Goal: Task Accomplishment & Management: Use online tool/utility

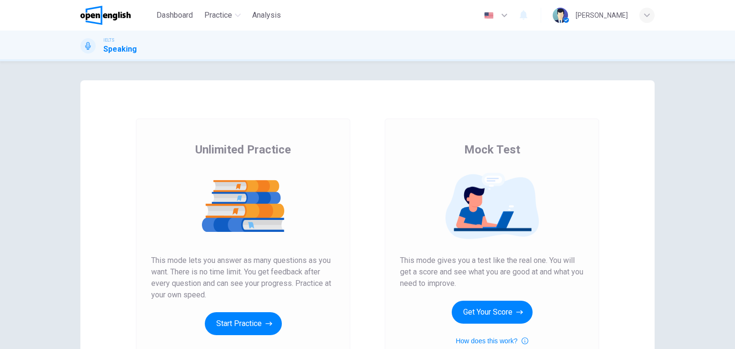
click at [632, 226] on div "Unlimited Practice Mock Test Unlimited Practice This mode lets you answer as ma…" at bounding box center [367, 246] width 574 height 333
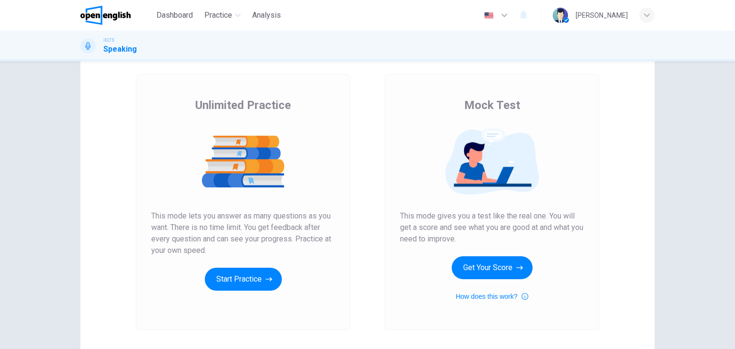
scroll to position [57, 0]
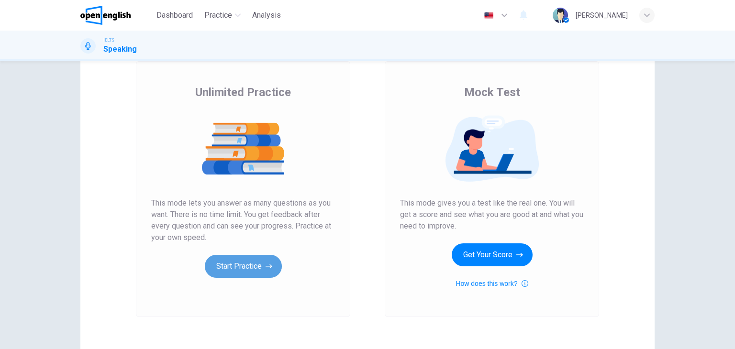
click at [255, 262] on button "Start Practice" at bounding box center [243, 266] width 77 height 23
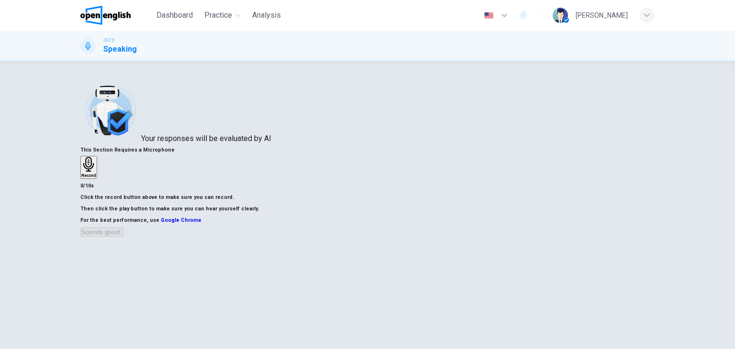
click at [532, 180] on div "Record" at bounding box center [367, 168] width 574 height 24
click at [96, 178] on h6 "Record" at bounding box center [88, 175] width 15 height 5
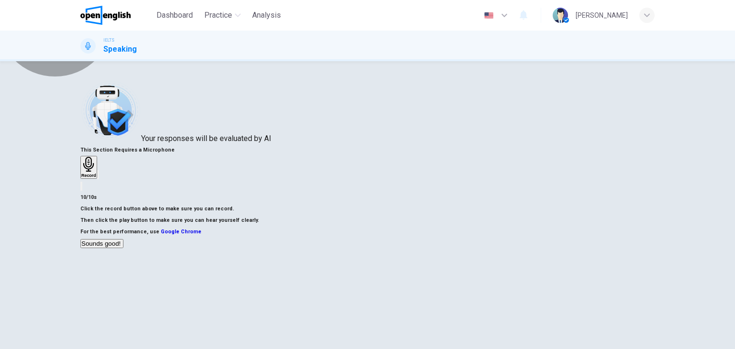
click at [123, 248] on button "Sounds good!" at bounding box center [101, 243] width 43 height 9
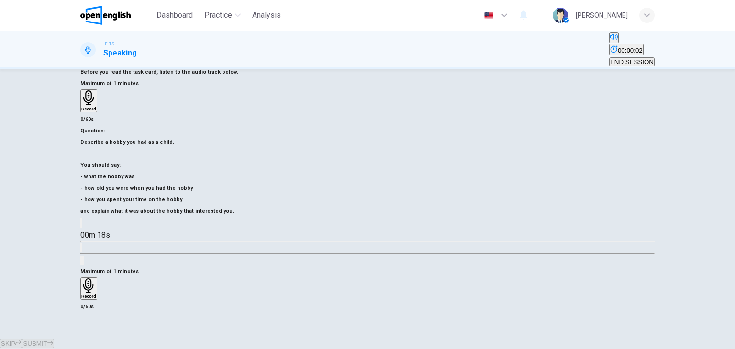
scroll to position [121, 0]
drag, startPoint x: 530, startPoint y: 195, endPoint x: 323, endPoint y: -41, distance: 313.0
click at [323, 0] on html "This site uses cookies, as explained in our Privacy Policy . If you agree to th…" at bounding box center [367, 174] width 735 height 349
click at [96, 294] on h6 "Record" at bounding box center [88, 296] width 15 height 5
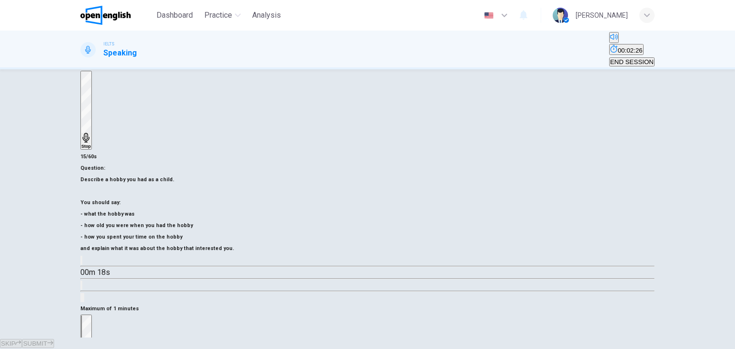
click at [91, 316] on div "Stop" at bounding box center [86, 354] width 10 height 77
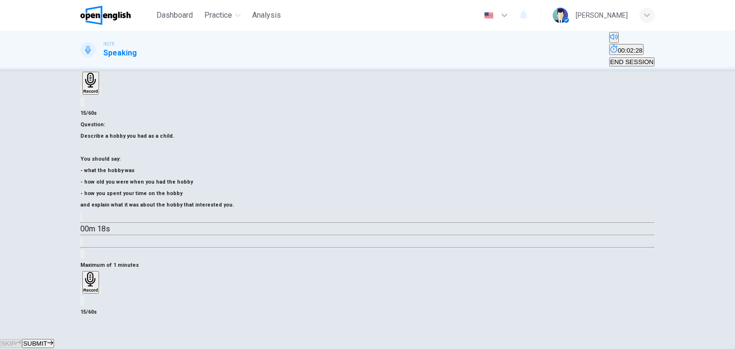
click at [54, 339] on button "SUBMIT" at bounding box center [38, 343] width 32 height 9
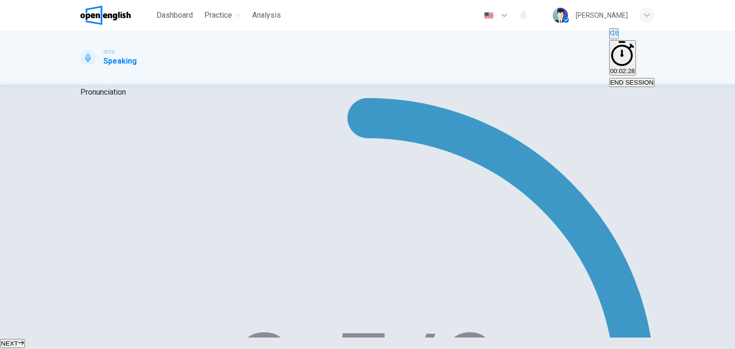
click at [25, 339] on button "NEXT" at bounding box center [12, 343] width 25 height 9
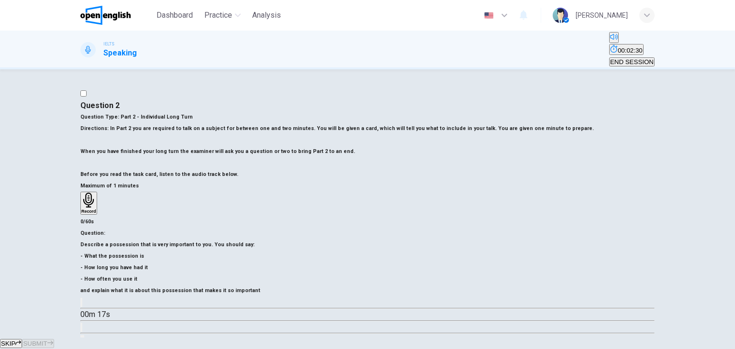
click at [297, 180] on div "Question 2 Question Type : Part 2 - Individual Long Turn Directions : In Part 2…" at bounding box center [367, 140] width 574 height 80
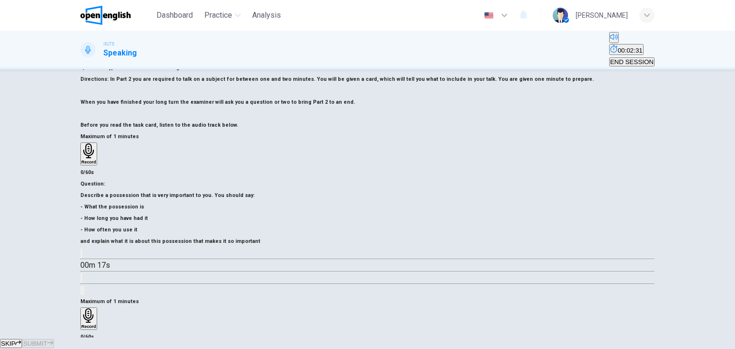
scroll to position [96, 0]
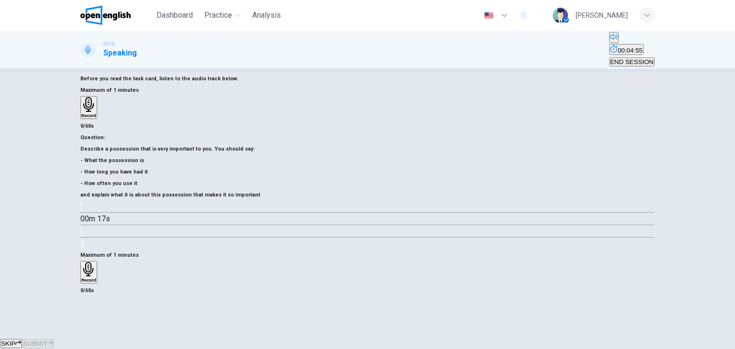
click at [96, 278] on h6 "Record" at bounding box center [88, 280] width 15 height 5
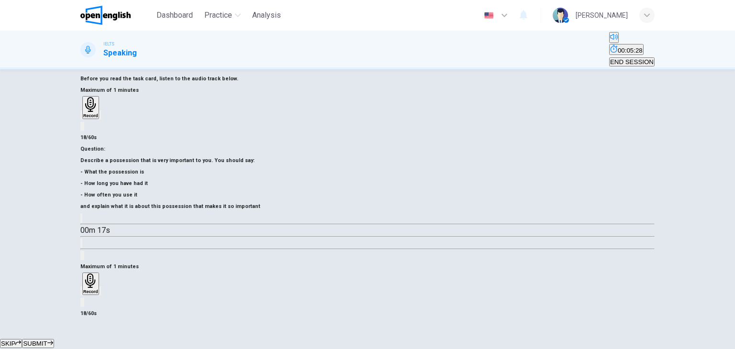
click at [47, 340] on span "SUBMIT" at bounding box center [35, 343] width 24 height 7
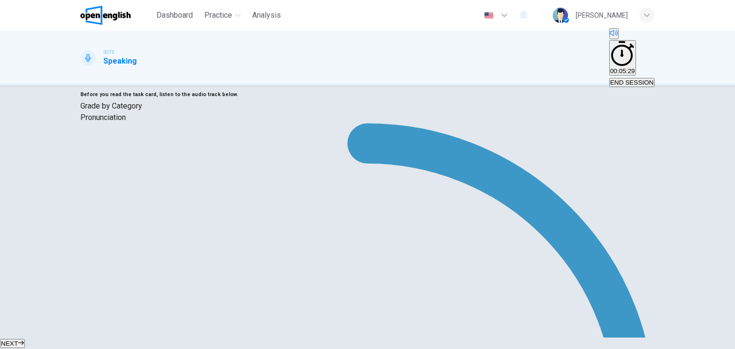
click at [25, 339] on button "NEXT" at bounding box center [12, 343] width 25 height 9
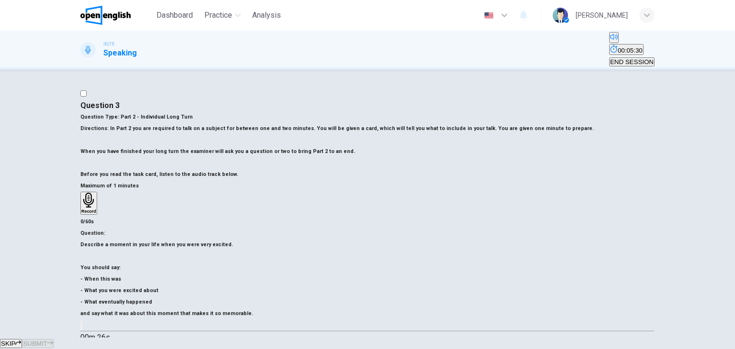
click at [330, 180] on div "Question 3 Question Type : Part 2 - Individual Long Turn Directions : In Part 2…" at bounding box center [367, 140] width 574 height 80
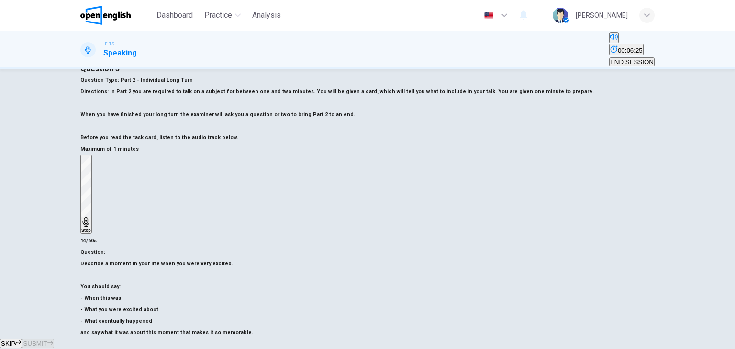
scroll to position [38, 0]
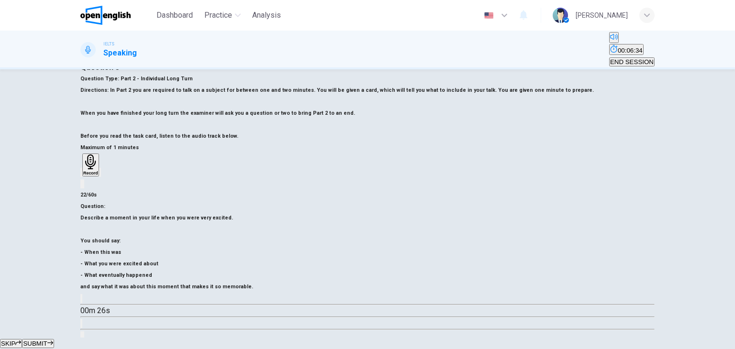
click at [54, 339] on button "SUBMIT" at bounding box center [38, 343] width 32 height 9
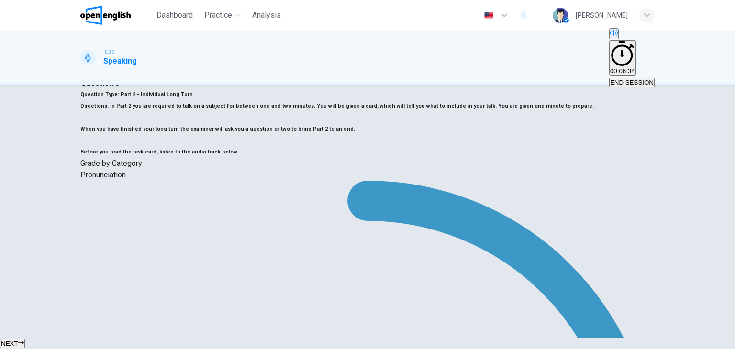
click at [25, 339] on button "NEXT" at bounding box center [12, 343] width 25 height 9
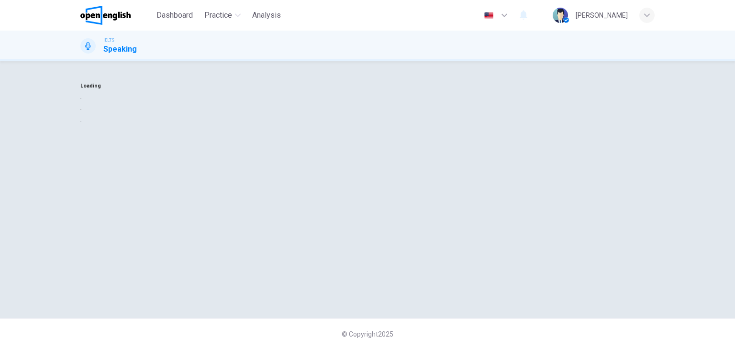
scroll to position [0, 0]
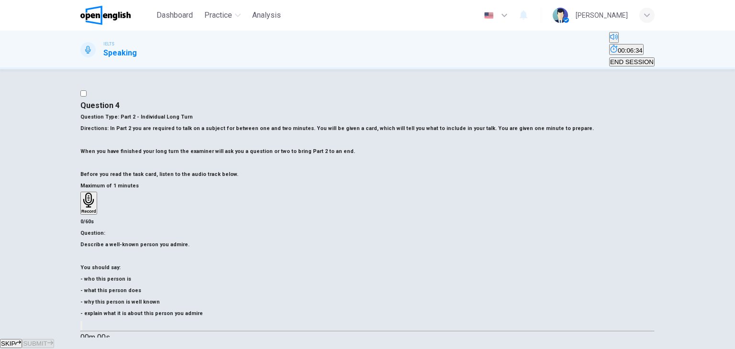
click at [358, 248] on div "Question : Describe a well-known person you admire. You should say: - who this …" at bounding box center [367, 298] width 574 height 141
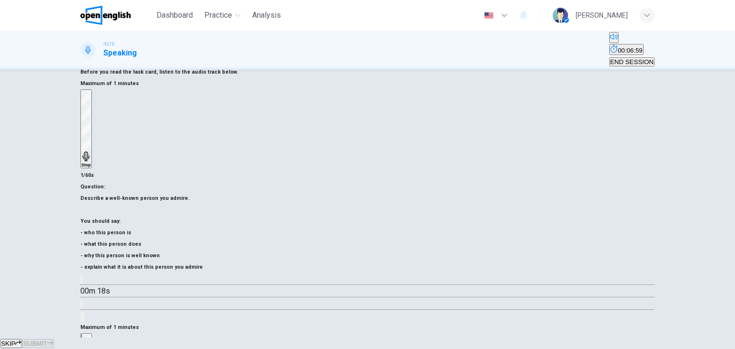
scroll to position [121, 0]
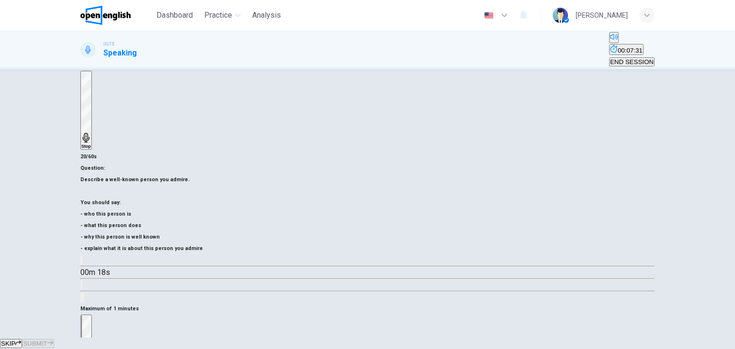
click at [91, 316] on div "Stop" at bounding box center [86, 354] width 10 height 77
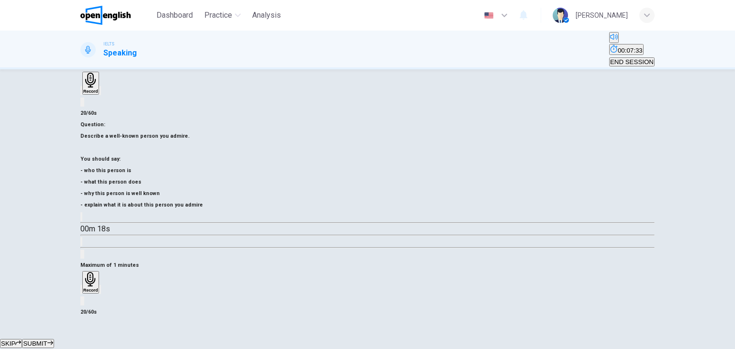
click at [47, 340] on span "SUBMIT" at bounding box center [35, 343] width 24 height 7
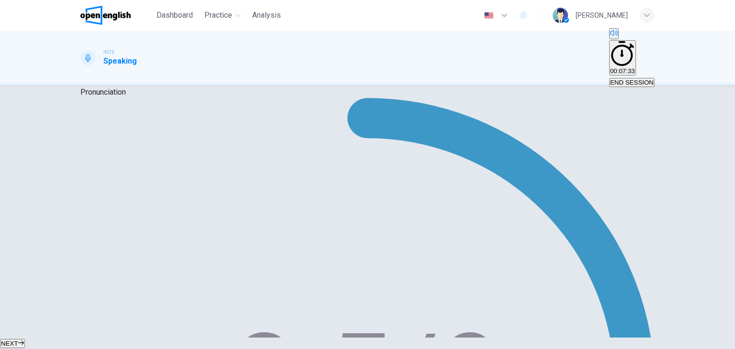
click at [25, 339] on button "NEXT" at bounding box center [12, 343] width 25 height 9
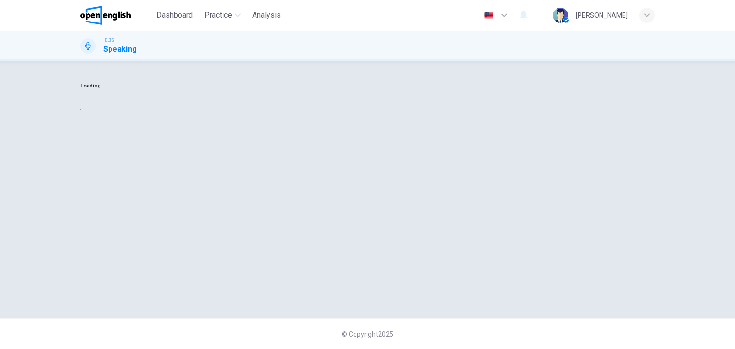
scroll to position [0, 0]
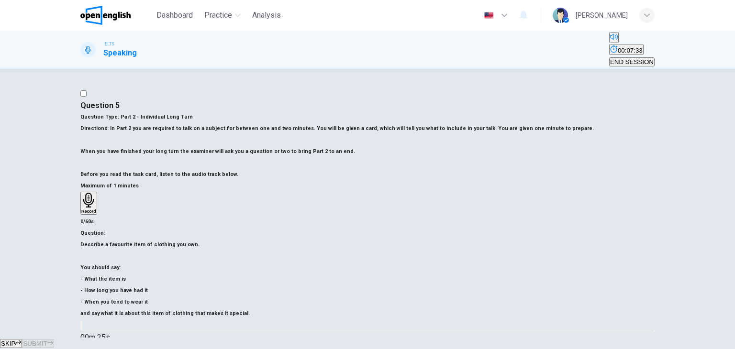
click at [344, 237] on div "Question : Describe a favourite item of clothing you own. You should say: - Wha…" at bounding box center [367, 298] width 574 height 141
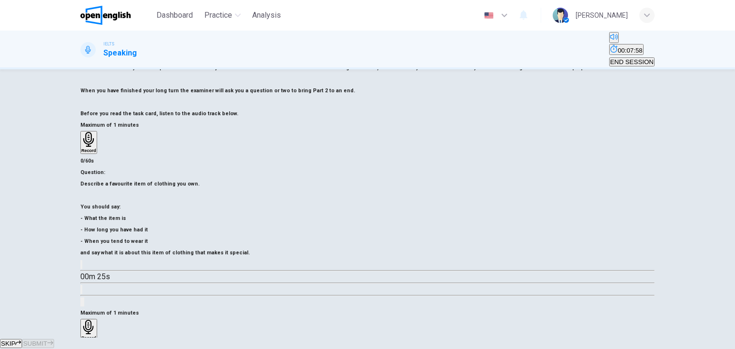
scroll to position [96, 0]
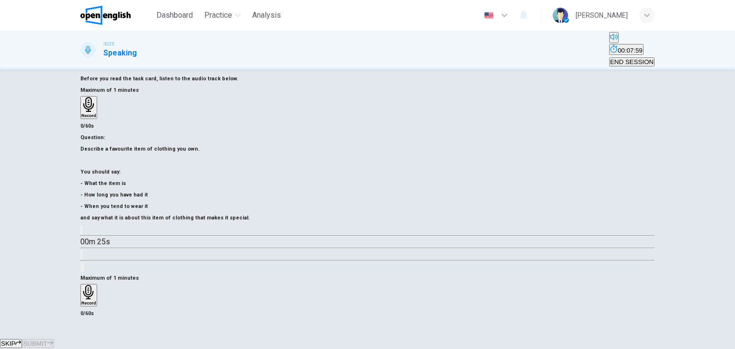
click at [96, 301] on h6 "Record" at bounding box center [88, 303] width 15 height 5
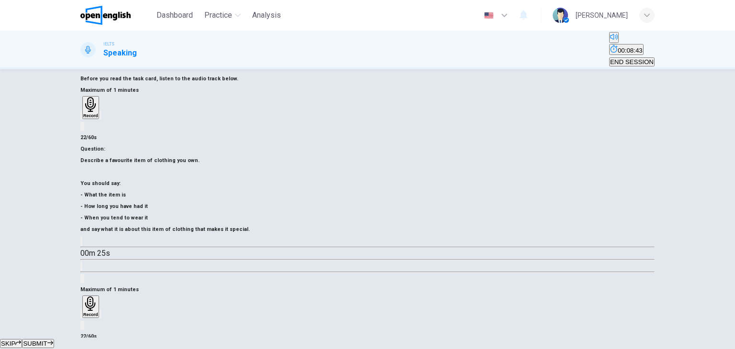
click at [54, 339] on button "SUBMIT" at bounding box center [38, 343] width 32 height 9
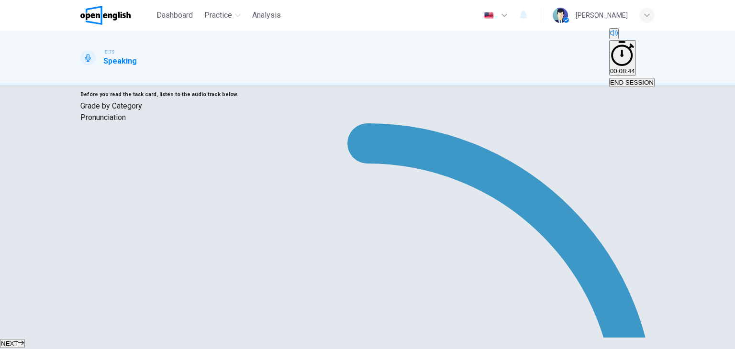
click at [18, 340] on span "NEXT" at bounding box center [9, 343] width 17 height 7
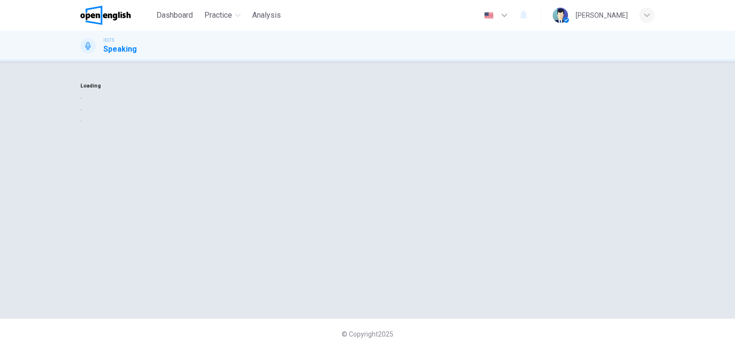
scroll to position [0, 0]
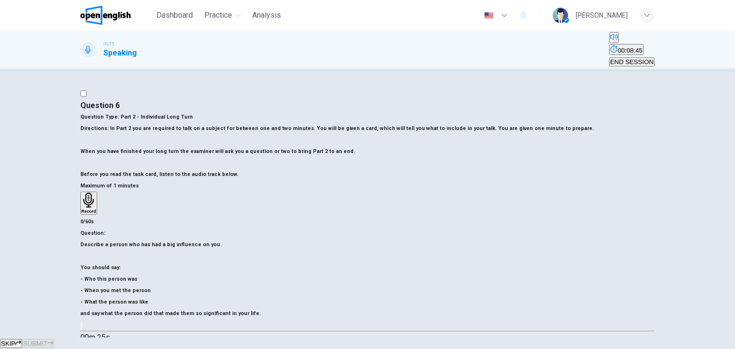
click at [337, 180] on div "Question 6 Question Type : Part 2 - Individual Long Turn Directions : In Part 2…" at bounding box center [367, 140] width 574 height 80
click at [617, 57] on button "END SESSION" at bounding box center [631, 61] width 45 height 9
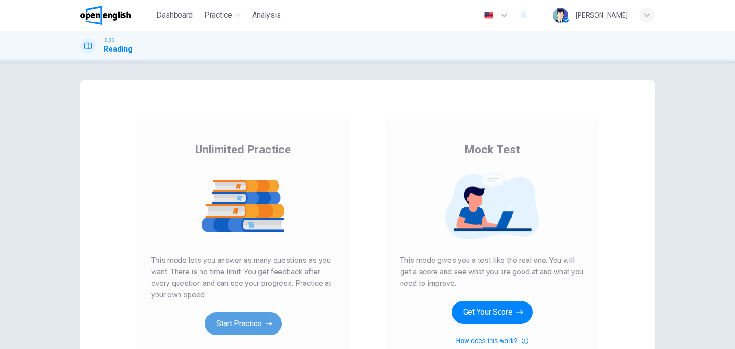
click at [272, 321] on button "Start Practice" at bounding box center [243, 323] width 77 height 23
click at [495, 345] on button "How does this work?" at bounding box center [491, 340] width 72 height 11
click at [2, 349] on button "button" at bounding box center [1, 355] width 2 height 9
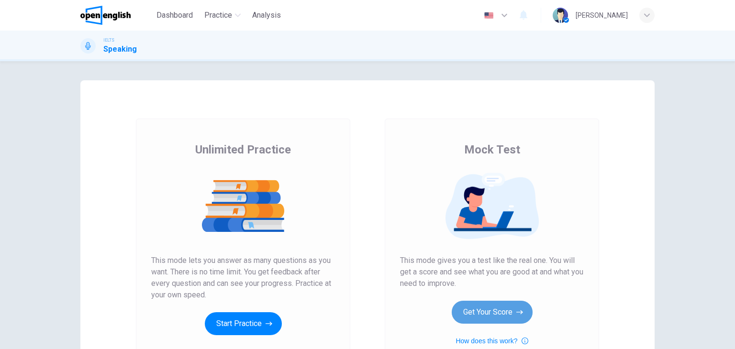
click at [498, 308] on button "Get Your Score" at bounding box center [492, 312] width 81 height 23
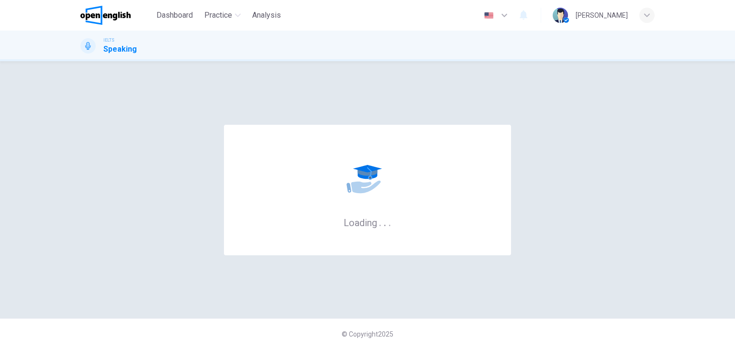
click at [498, 308] on div "Loading . . . © Copyright 2025" at bounding box center [367, 205] width 735 height 288
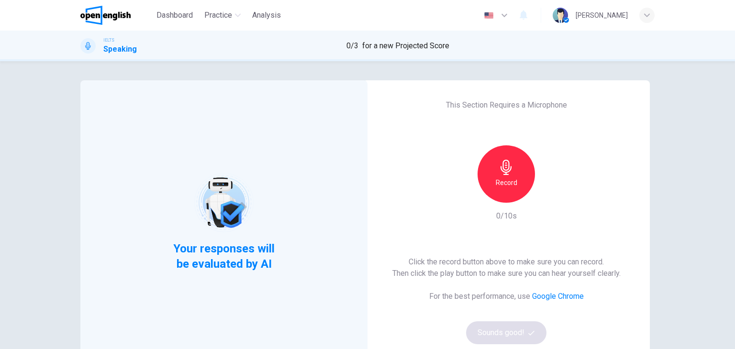
click at [503, 172] on icon "button" at bounding box center [505, 167] width 11 height 15
click at [512, 314] on div "Click the record button above to make sure you can record. Then click the play …" at bounding box center [506, 300] width 228 height 88
click at [493, 339] on button "Sounds good!" at bounding box center [506, 333] width 80 height 23
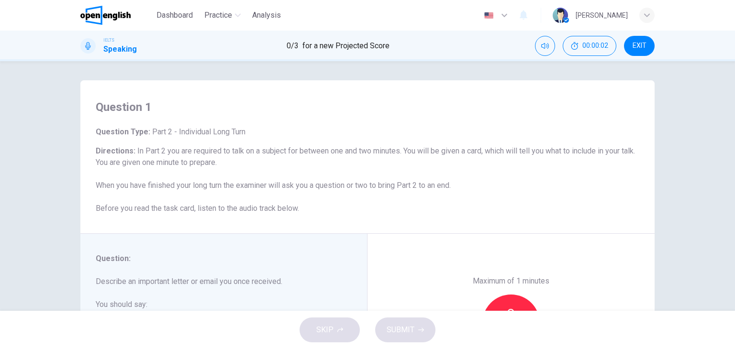
click at [442, 270] on div "Maximum of 1 minutes Record 0/60s" at bounding box center [510, 323] width 287 height 179
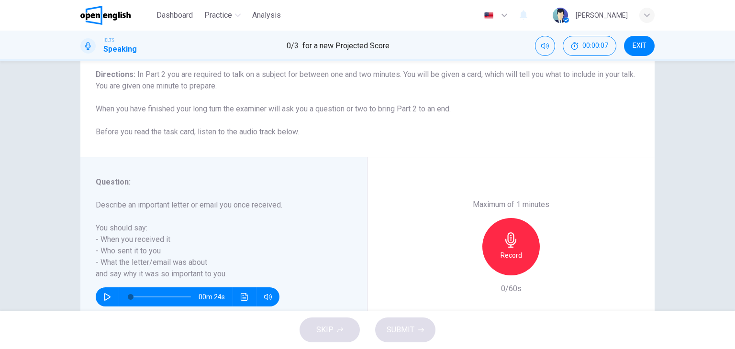
scroll to position [96, 0]
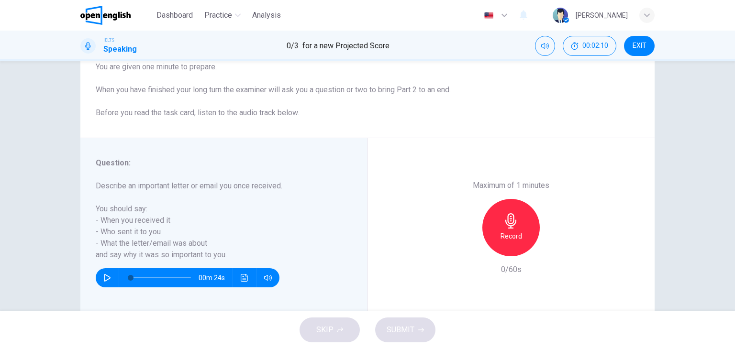
click at [335, 221] on h6 "Describe an important letter or email you once received. You should say: - When…" at bounding box center [218, 220] width 244 height 80
